Goal: Find contact information: Find contact information

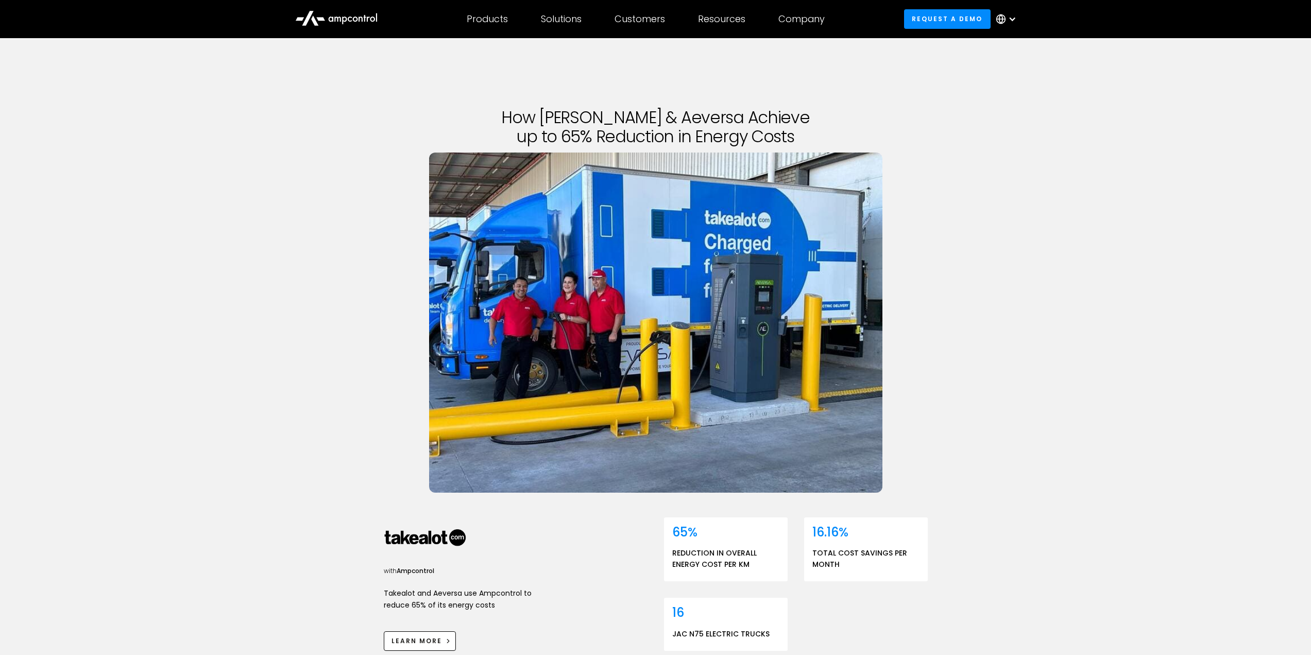
click at [1032, 285] on div "How Takealot & Aeversa Achieve up to 65% Reduction in Energy Costs with Ampcont…" at bounding box center [655, 365] width 1311 height 654
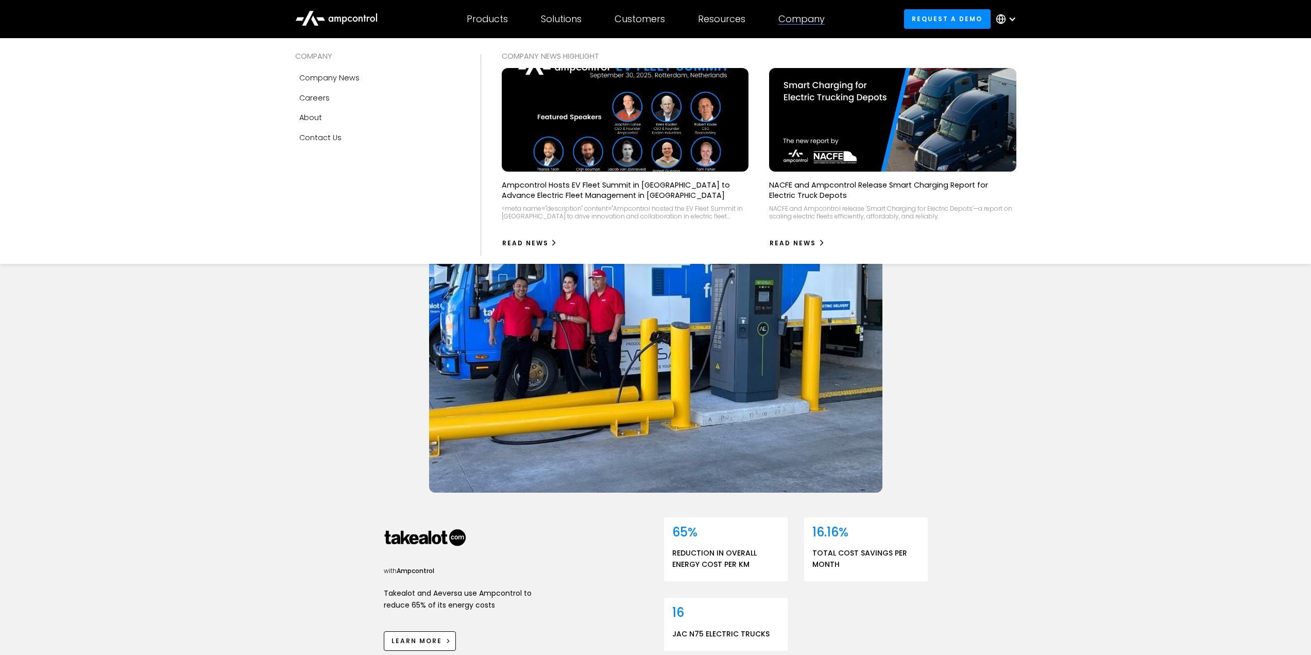
click at [306, 52] on div "COMPANY" at bounding box center [377, 55] width 165 height 11
click at [321, 136] on div "Contact Us" at bounding box center [320, 137] width 42 height 11
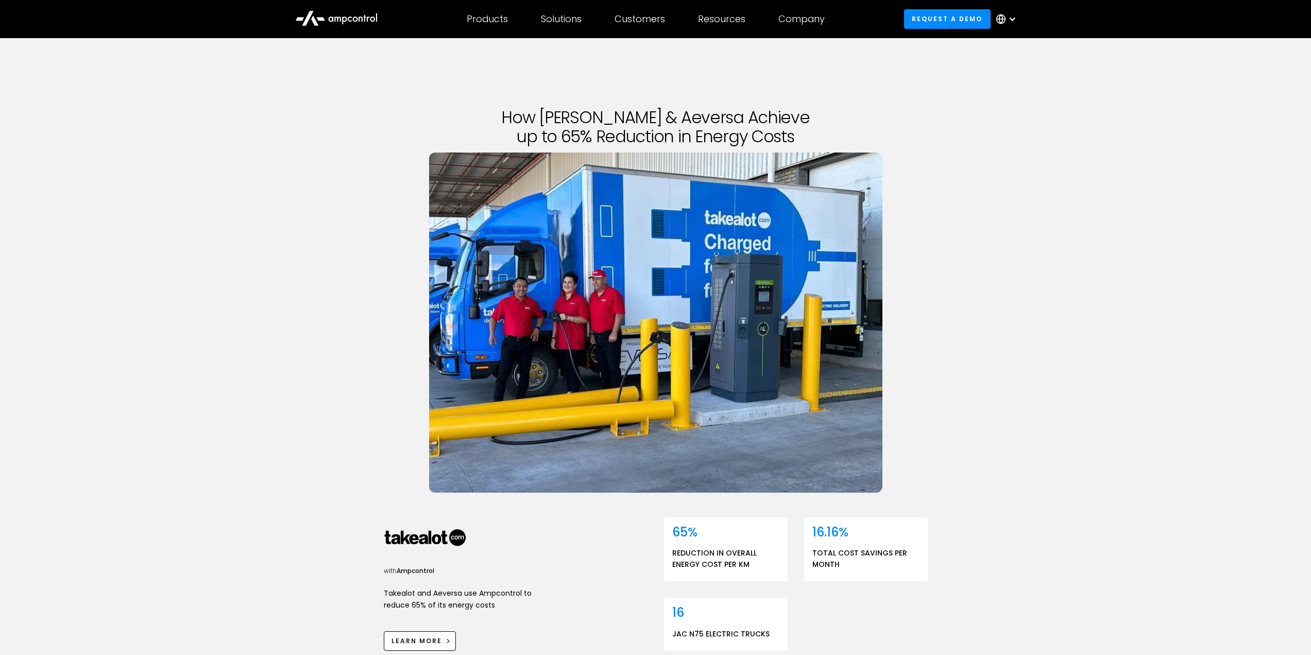
click at [188, 340] on div "How Takealot & Aeversa Achieve up to 65% Reduction in Energy Costs with Ampcont…" at bounding box center [655, 365] width 1311 height 654
